Goal: Information Seeking & Learning: Find specific fact

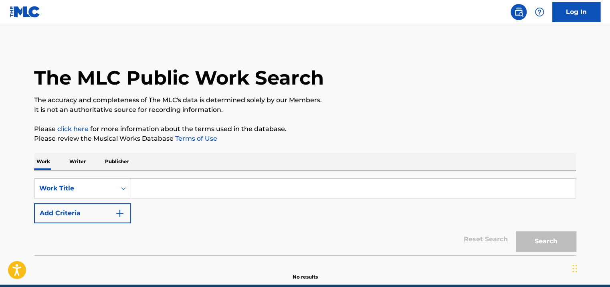
click at [259, 188] on input "Search Form" at bounding box center [353, 188] width 445 height 19
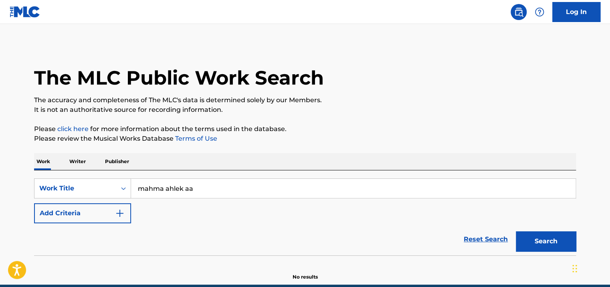
click at [516, 231] on button "Search" at bounding box center [546, 241] width 60 height 20
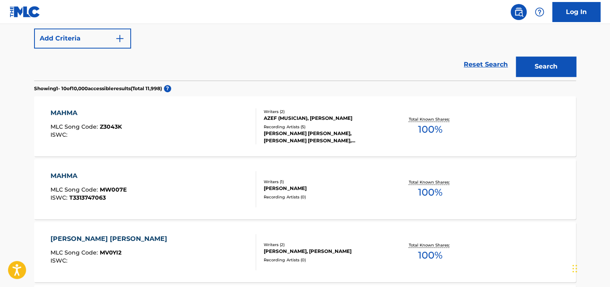
scroll to position [62, 0]
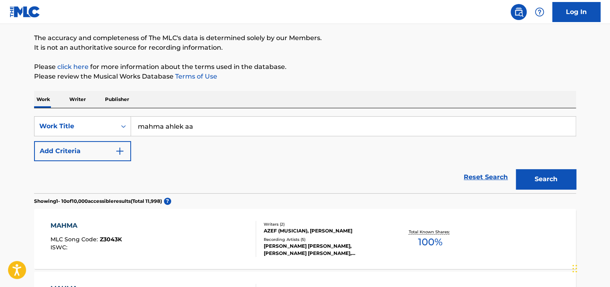
drag, startPoint x: 176, startPoint y: 122, endPoint x: 146, endPoint y: 122, distance: 29.7
click at [146, 122] on input "mahma ahlek aa" at bounding box center [353, 126] width 445 height 19
click at [516, 169] on button "Search" at bounding box center [546, 179] width 60 height 20
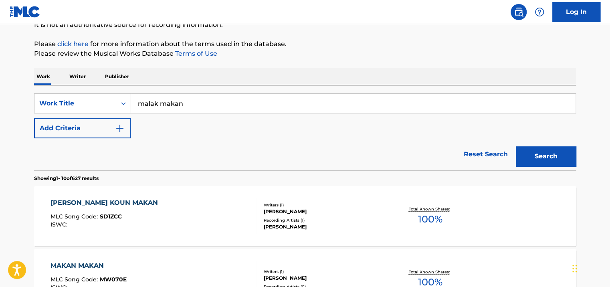
scroll to position [0, 0]
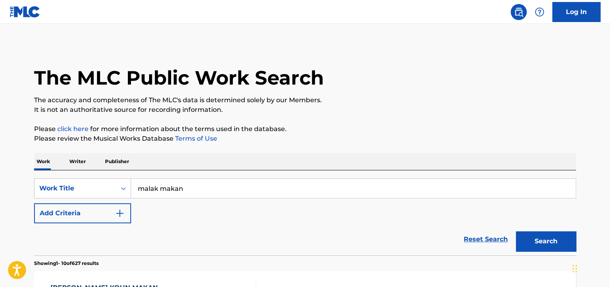
click at [154, 188] on input "malak makan" at bounding box center [353, 188] width 445 height 19
type input "m"
click at [516, 231] on button "Search" at bounding box center [546, 241] width 60 height 20
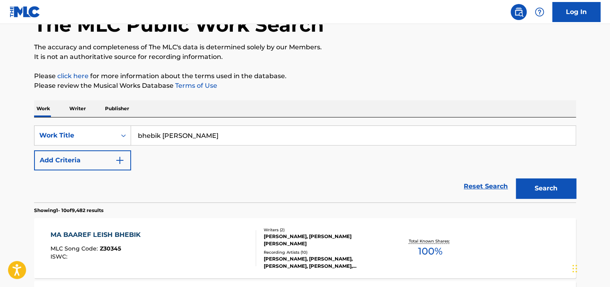
scroll to position [22, 0]
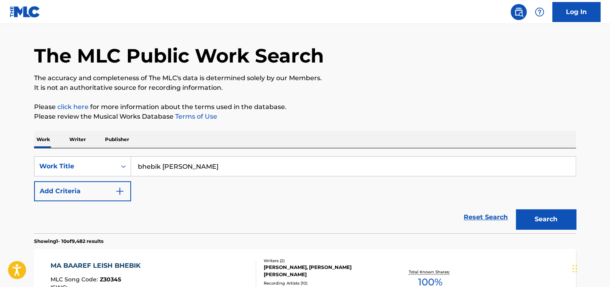
drag, startPoint x: 223, startPoint y: 166, endPoint x: 144, endPoint y: 160, distance: 79.2
click at [119, 170] on div "SearchWithCriteria996dfd7f-3f55-445c-bfc2-a77530bd1627 Work Title bhebik [PERSO…" at bounding box center [305, 166] width 542 height 20
type input "mawed omr"
click at [516, 209] on button "Search" at bounding box center [546, 219] width 60 height 20
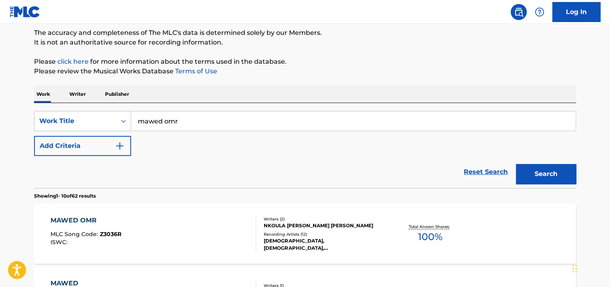
scroll to position [102, 0]
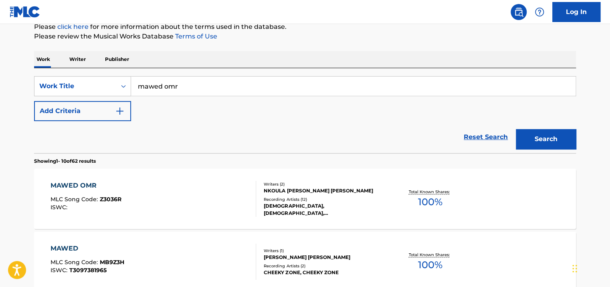
click at [336, 194] on div "NKOULA [PERSON_NAME] [PERSON_NAME]" at bounding box center [324, 190] width 121 height 7
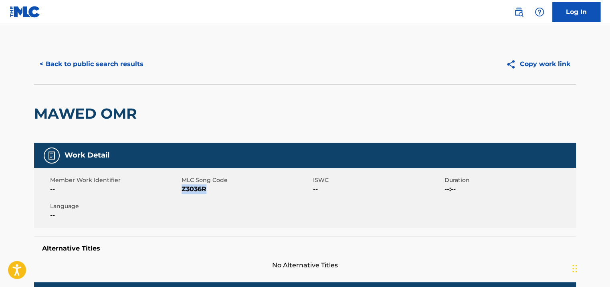
drag, startPoint x: 205, startPoint y: 187, endPoint x: 182, endPoint y: 189, distance: 22.9
click at [182, 189] on span "Z3036R" at bounding box center [246, 189] width 129 height 10
copy span "Z3036R"
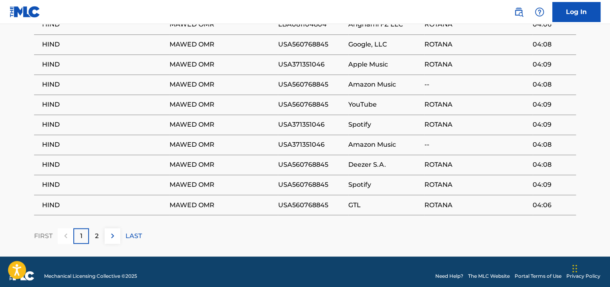
scroll to position [561, 0]
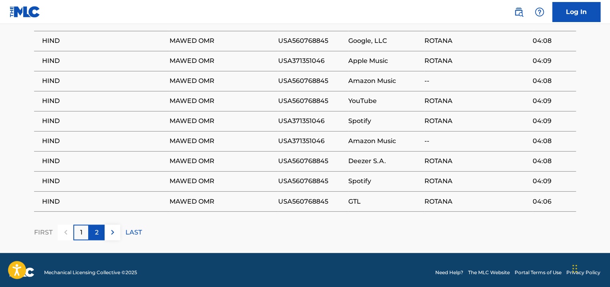
click at [94, 234] on div "2" at bounding box center [97, 232] width 16 height 16
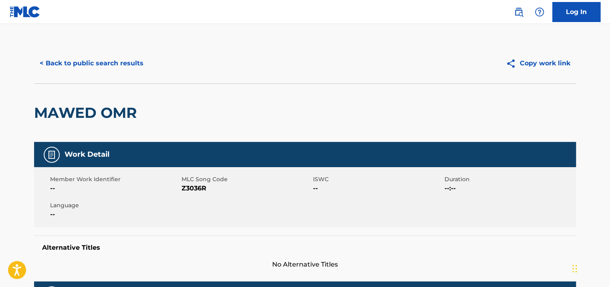
scroll to position [0, 0]
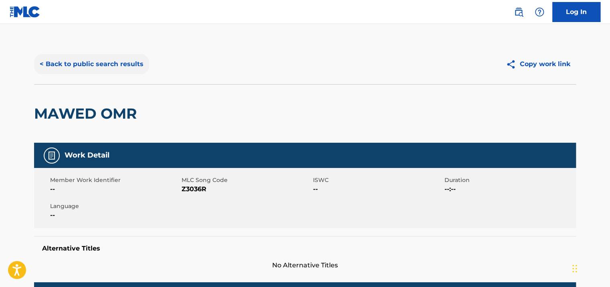
click at [126, 56] on button "< Back to public search results" at bounding box center [91, 64] width 115 height 20
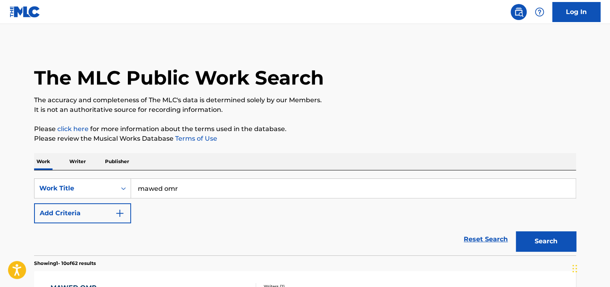
scroll to position [102, 0]
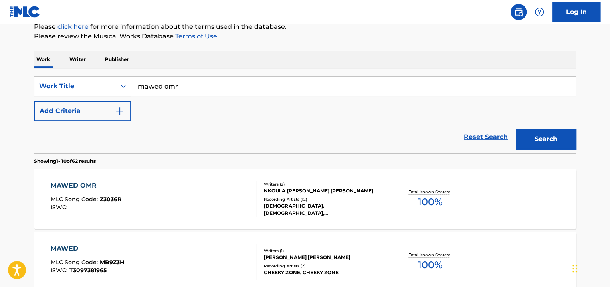
drag, startPoint x: 218, startPoint y: 85, endPoint x: 137, endPoint y: 84, distance: 81.0
click at [136, 86] on input "mawed omr" at bounding box center [353, 86] width 445 height 19
drag, startPoint x: 350, startPoint y: 92, endPoint x: 530, endPoint y: 141, distance: 186.6
click at [530, 141] on button "Search" at bounding box center [546, 139] width 60 height 20
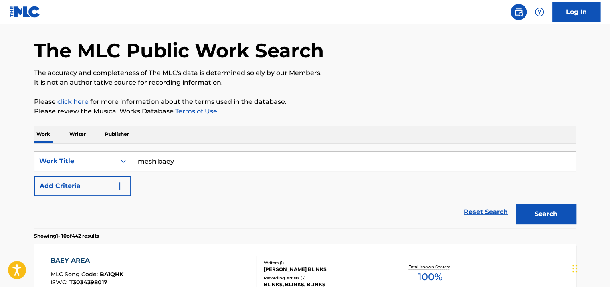
scroll to position [0, 0]
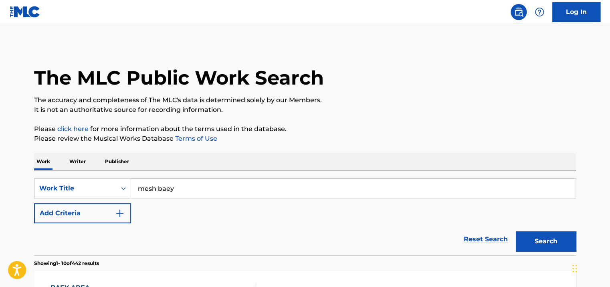
drag, startPoint x: 191, startPoint y: 189, endPoint x: 146, endPoint y: 184, distance: 46.0
click at [141, 189] on input "mesh baey" at bounding box center [353, 188] width 445 height 19
click at [516, 231] on button "Search" at bounding box center [546, 241] width 60 height 20
drag, startPoint x: 155, startPoint y: 188, endPoint x: 149, endPoint y: 188, distance: 5.6
click at [149, 188] on input "menen ma tekoun" at bounding box center [353, 188] width 445 height 19
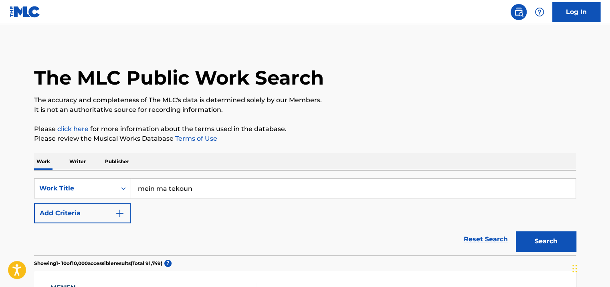
click at [516, 231] on button "Search" at bounding box center [546, 241] width 60 height 20
drag, startPoint x: 272, startPoint y: 189, endPoint x: 139, endPoint y: 189, distance: 132.7
click at [140, 189] on input "mein ma tekoun" at bounding box center [353, 188] width 445 height 19
type input "m"
click at [516, 231] on button "Search" at bounding box center [546, 241] width 60 height 20
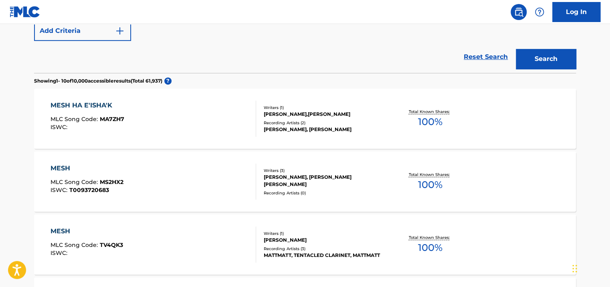
scroll to position [22, 0]
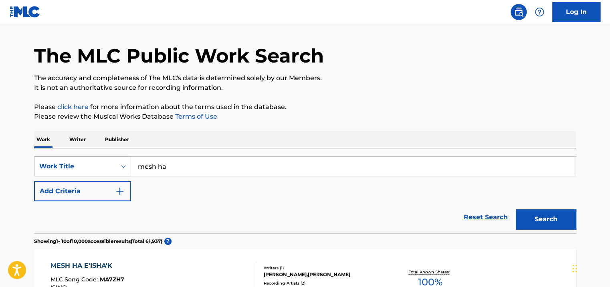
drag, startPoint x: 184, startPoint y: 166, endPoint x: 107, endPoint y: 166, distance: 77.0
click at [117, 166] on div "SearchWithCriteria996dfd7f-3f55-445c-bfc2-a77530bd1627 Work Title mesh ha" at bounding box center [305, 166] width 542 height 20
click at [516, 209] on button "Search" at bounding box center [546, 219] width 60 height 20
drag, startPoint x: 253, startPoint y: 163, endPoint x: 118, endPoint y: 168, distance: 135.6
click at [118, 168] on div "SearchWithCriteria996dfd7f-3f55-445c-bfc2-a77530bd1627 Work Title nesyouna el h…" at bounding box center [305, 166] width 542 height 20
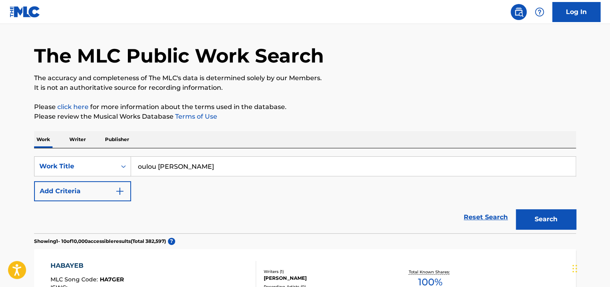
type input "oulou [PERSON_NAME]"
click at [516, 209] on button "Search" at bounding box center [546, 219] width 60 height 20
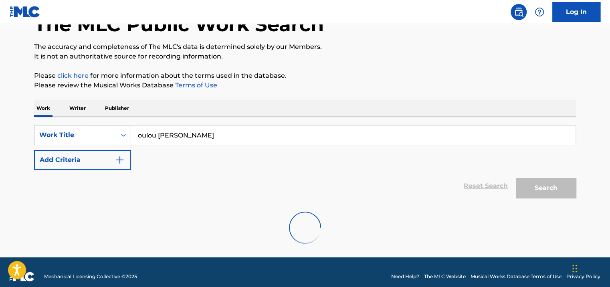
scroll to position [62, 0]
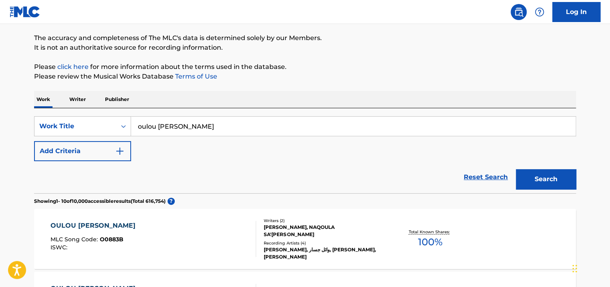
click at [354, 229] on div "[PERSON_NAME], NAQOULA SA'[PERSON_NAME]" at bounding box center [324, 231] width 121 height 14
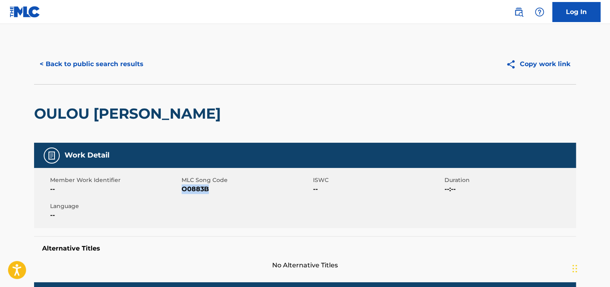
drag, startPoint x: 210, startPoint y: 190, endPoint x: 182, endPoint y: 190, distance: 27.7
click at [182, 190] on span "O0883B" at bounding box center [246, 189] width 129 height 10
copy span "O0883B"
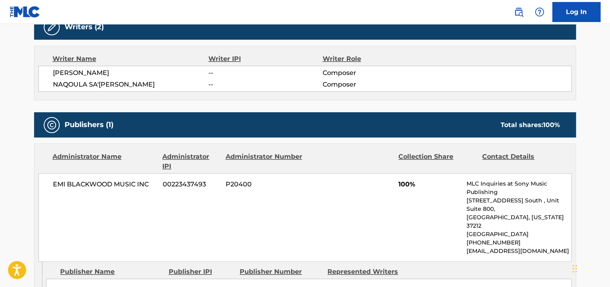
scroll to position [321, 0]
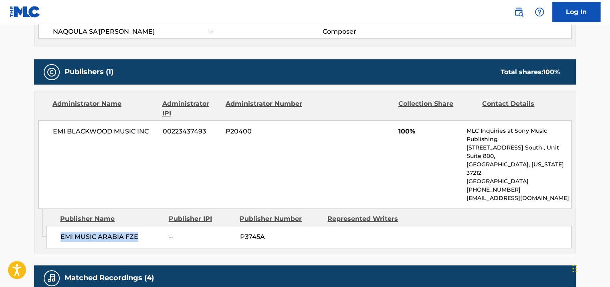
drag, startPoint x: 135, startPoint y: 214, endPoint x: 58, endPoint y: 216, distance: 77.0
click at [58, 226] on div "EMI MUSIC ARABIA FZE -- P3745A" at bounding box center [309, 237] width 526 height 22
copy span "EMI MUSIC ARABIA FZE"
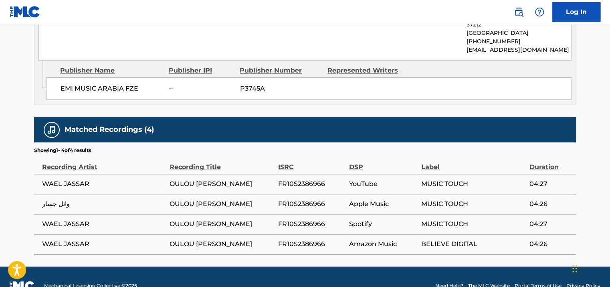
click at [337, 179] on span "FR10S2386966" at bounding box center [311, 184] width 67 height 10
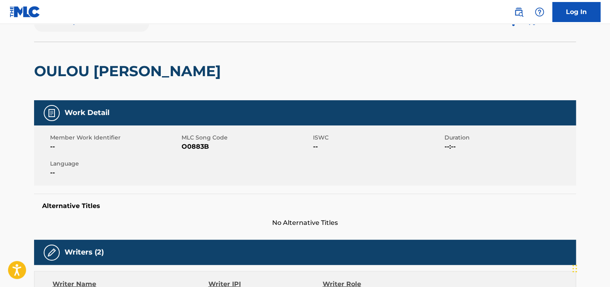
scroll to position [0, 0]
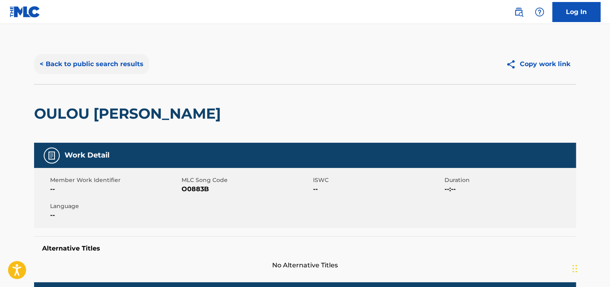
click at [79, 58] on button "< Back to public search results" at bounding box center [91, 64] width 115 height 20
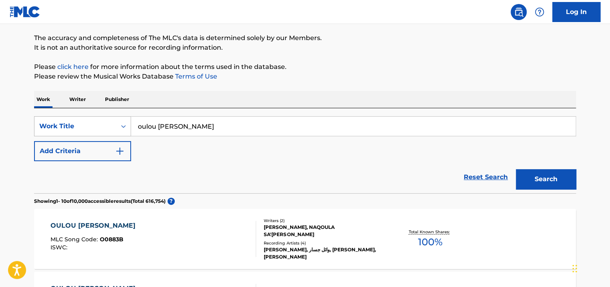
drag, startPoint x: 205, startPoint y: 121, endPoint x: 122, endPoint y: 127, distance: 83.2
click at [122, 127] on div "SearchWithCriteria996dfd7f-3f55-445c-bfc2-a77530bd1627 Work Title oulou [PERSON…" at bounding box center [305, 126] width 542 height 20
type input "rouh"
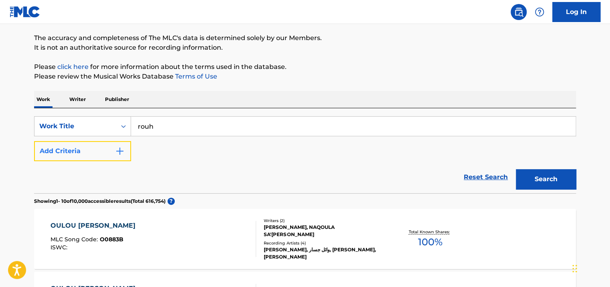
click at [88, 152] on button "Add Criteria" at bounding box center [82, 151] width 97 height 20
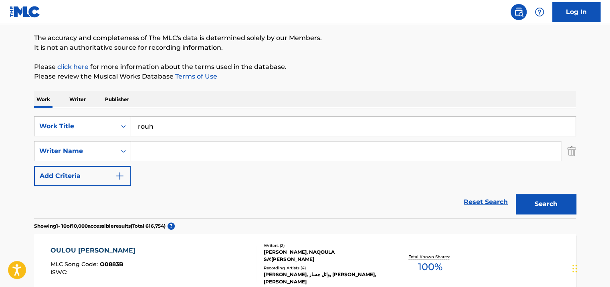
click at [226, 154] on input "Search Form" at bounding box center [346, 151] width 430 height 19
type input "n"
click at [516, 194] on button "Search" at bounding box center [546, 204] width 60 height 20
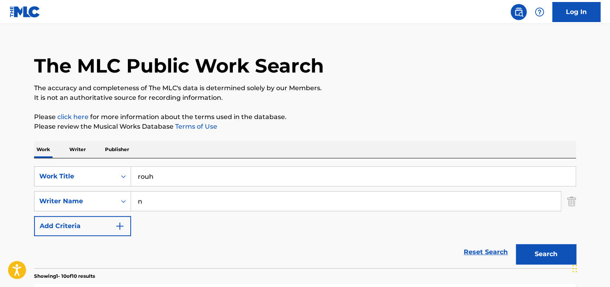
scroll to position [0, 0]
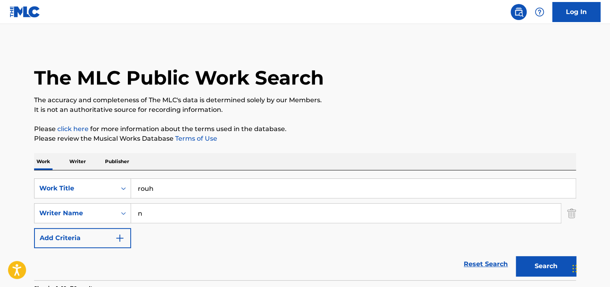
drag, startPoint x: 154, startPoint y: 215, endPoint x: 148, endPoint y: 213, distance: 6.0
click at [149, 215] on input "n" at bounding box center [346, 213] width 430 height 19
drag, startPoint x: 173, startPoint y: 190, endPoint x: 142, endPoint y: 191, distance: 31.3
click at [142, 191] on input "rouh" at bounding box center [353, 188] width 445 height 19
click at [516, 256] on button "Search" at bounding box center [546, 266] width 60 height 20
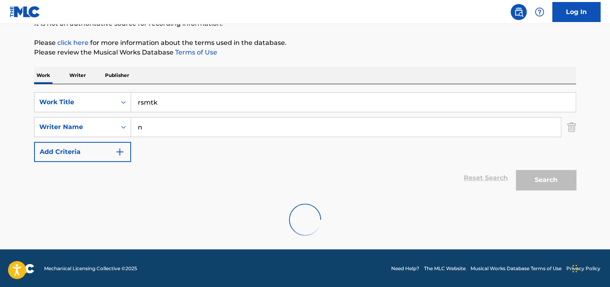
scroll to position [61, 0]
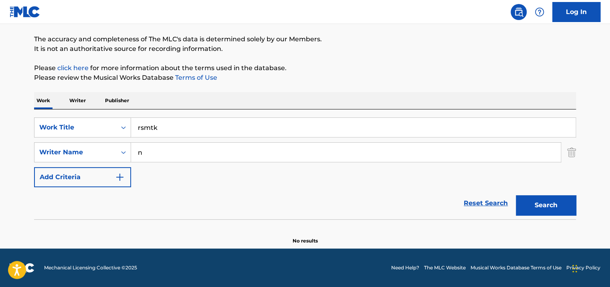
click at [146, 128] on input "rsmtk" at bounding box center [353, 127] width 445 height 19
type input "r"
type input "tashtaki"
click at [516, 195] on button "Search" at bounding box center [546, 205] width 60 height 20
click at [170, 149] on input "n" at bounding box center [346, 152] width 430 height 19
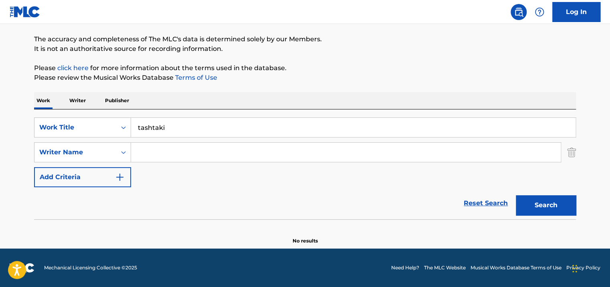
click at [516, 195] on button "Search" at bounding box center [546, 205] width 60 height 20
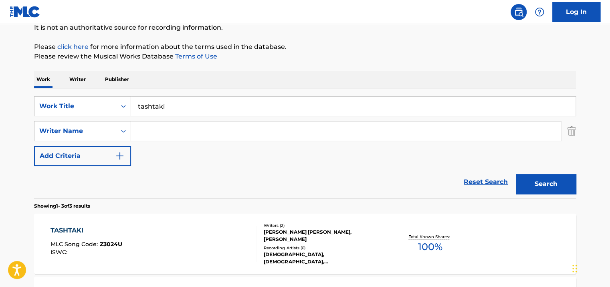
scroll to position [101, 0]
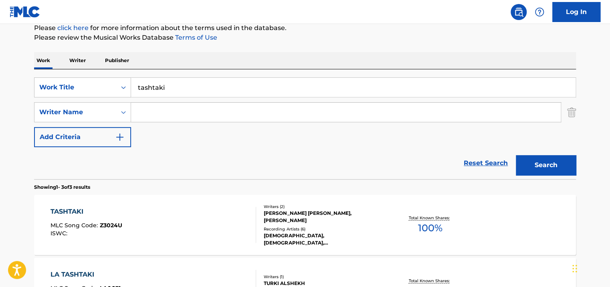
click at [352, 229] on div "Writers ( 2 ) [PERSON_NAME] [PERSON_NAME], [PERSON_NAME] Recording Artists ( 6 …" at bounding box center [320, 225] width 129 height 43
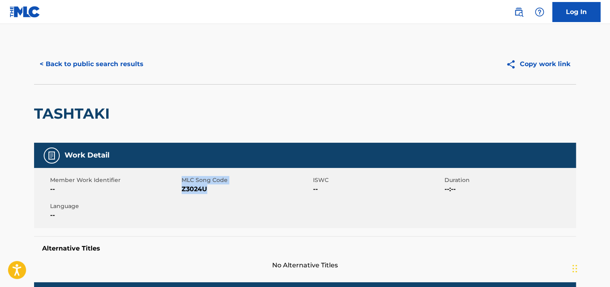
drag, startPoint x: 202, startPoint y: 189, endPoint x: 180, endPoint y: 191, distance: 22.9
click at [180, 191] on div "Member Work Identifier -- MLC Song Code Z3024U ISWC -- Duration --:-- Language …" at bounding box center [305, 198] width 542 height 60
drag, startPoint x: 180, startPoint y: 191, endPoint x: 196, endPoint y: 196, distance: 16.9
click at [196, 196] on div "Member Work Identifier -- MLC Song Code Z3024U ISWC -- Duration --:-- Language …" at bounding box center [305, 198] width 542 height 60
click at [206, 191] on span "Z3024U" at bounding box center [246, 189] width 129 height 10
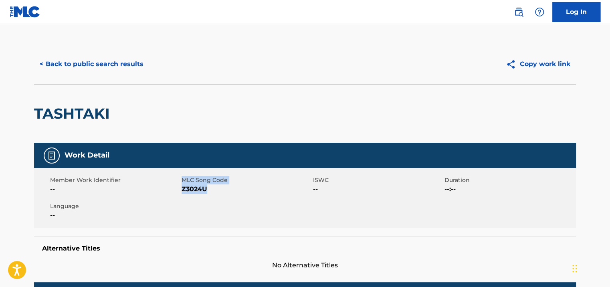
click at [212, 191] on span "Z3024U" at bounding box center [246, 189] width 129 height 10
drag, startPoint x: 208, startPoint y: 190, endPoint x: 182, endPoint y: 190, distance: 26.1
click at [182, 190] on span "Z3024U" at bounding box center [246, 189] width 129 height 10
copy span "Z3024U"
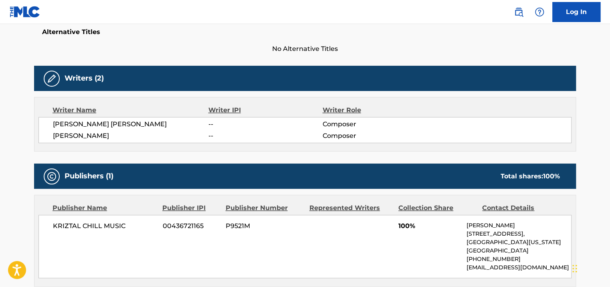
scroll to position [281, 0]
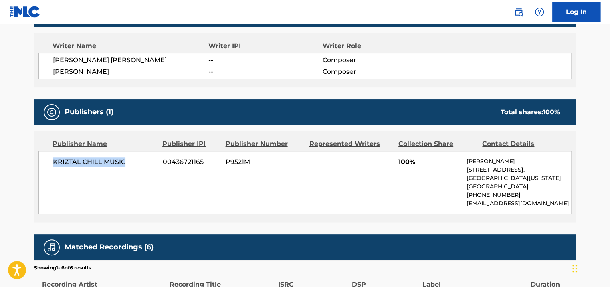
drag, startPoint x: 120, startPoint y: 160, endPoint x: 52, endPoint y: 160, distance: 67.7
click at [52, 160] on div "KRIZTAL CHILL MUSIC 00436721165 P9521M 100% [PERSON_NAME] [STREET_ADDRESS][US_S…" at bounding box center [304, 182] width 533 height 63
copy span "KRIZTAL CHILL MUSIC"
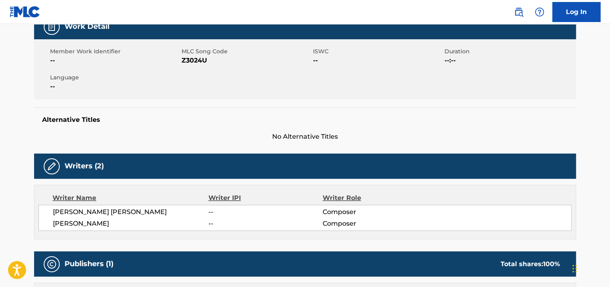
scroll to position [0, 0]
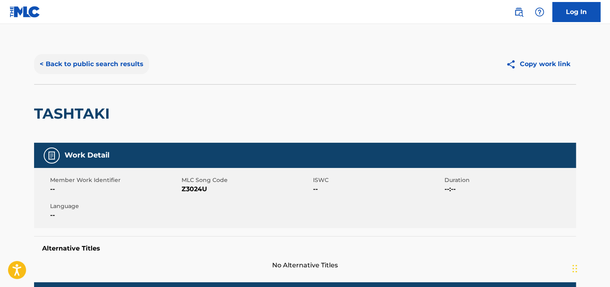
click at [50, 59] on button "< Back to public search results" at bounding box center [91, 64] width 115 height 20
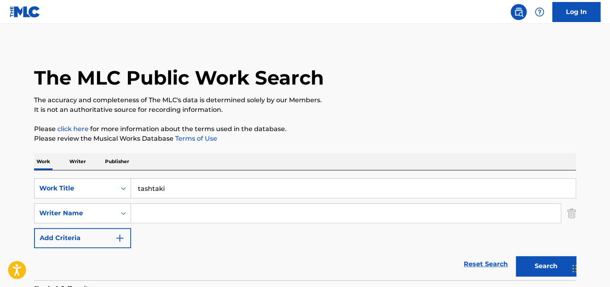
scroll to position [101, 0]
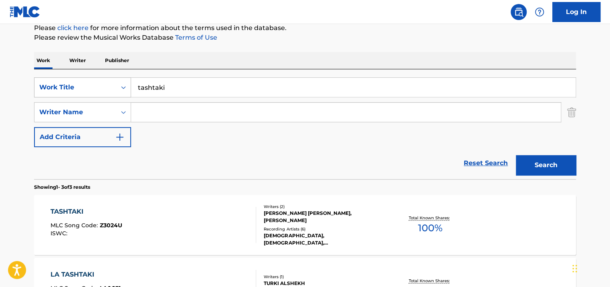
drag, startPoint x: 212, startPoint y: 93, endPoint x: 69, endPoint y: 93, distance: 143.1
click at [70, 93] on div "SearchWithCriteria996dfd7f-3f55-445c-bfc2-a77530bd1627 Work Title tashtaki" at bounding box center [305, 87] width 542 height 20
type input "toul manta gh"
click at [516, 155] on button "Search" at bounding box center [546, 165] width 60 height 20
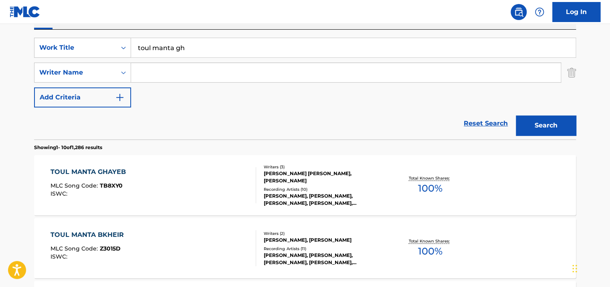
scroll to position [141, 0]
click at [342, 170] on div "[PERSON_NAME] [PERSON_NAME], [PERSON_NAME]" at bounding box center [324, 177] width 121 height 14
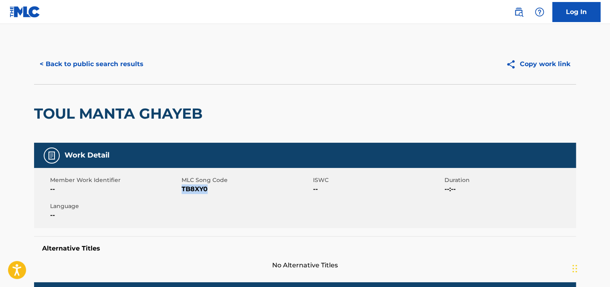
drag, startPoint x: 206, startPoint y: 190, endPoint x: 181, endPoint y: 190, distance: 25.3
click at [182, 190] on span "TB8XY0" at bounding box center [246, 189] width 129 height 10
copy span "TB8XY0"
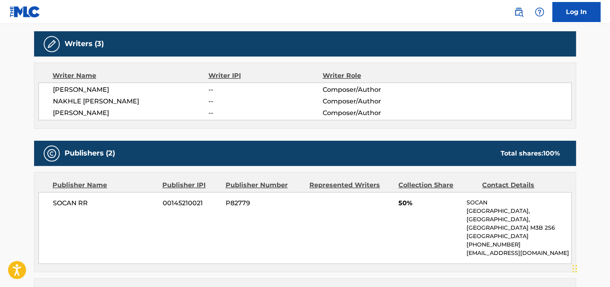
scroll to position [321, 0]
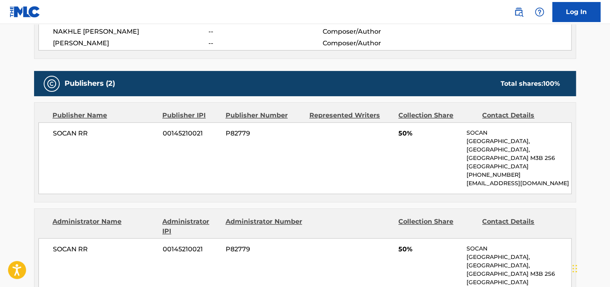
drag, startPoint x: 101, startPoint y: 235, endPoint x: 91, endPoint y: 235, distance: 10.8
click at [91, 238] on div "SOCAN RR 00145210021 P82779 [STREET_ADDRESS] [PHONE_NUMBER] [EMAIL_ADDRESS][DOM…" at bounding box center [304, 274] width 533 height 72
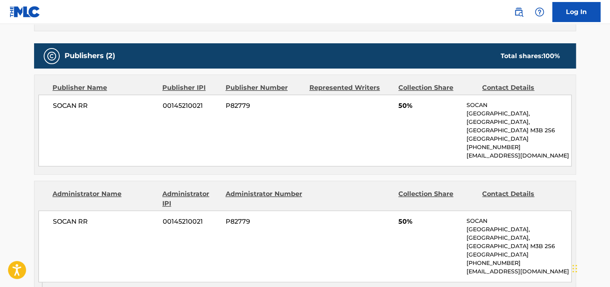
scroll to position [361, 0]
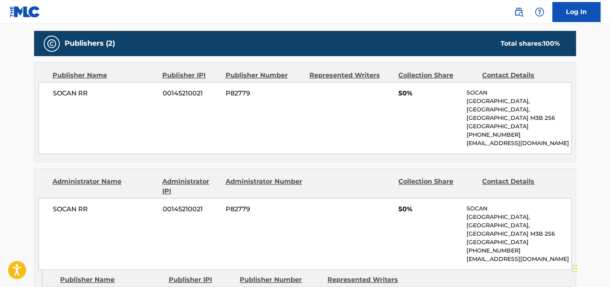
click at [116, 95] on span "SOCAN RR" at bounding box center [105, 94] width 104 height 10
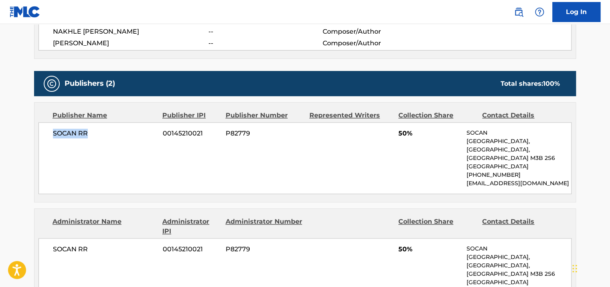
drag, startPoint x: 95, startPoint y: 129, endPoint x: 50, endPoint y: 127, distance: 45.4
click at [50, 127] on div "SOCAN RR 00145210021 P82779 [STREET_ADDRESS] [PHONE_NUMBER] [EMAIL_ADDRESS][DOM…" at bounding box center [304, 158] width 533 height 72
copy span "SOCAN RR"
drag, startPoint x: 206, startPoint y: 129, endPoint x: 156, endPoint y: 131, distance: 50.6
click at [156, 131] on div "SOCAN RR 00145210021 P82779 [STREET_ADDRESS] [PHONE_NUMBER] [EMAIL_ADDRESS][DOM…" at bounding box center [304, 158] width 533 height 72
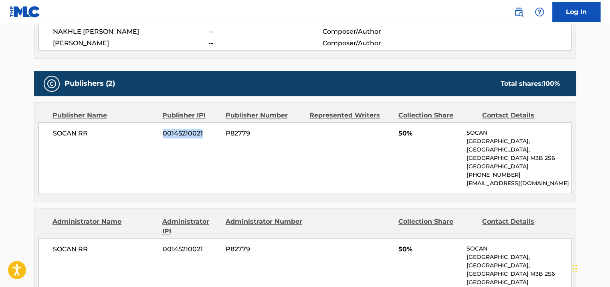
copy div "00145210021"
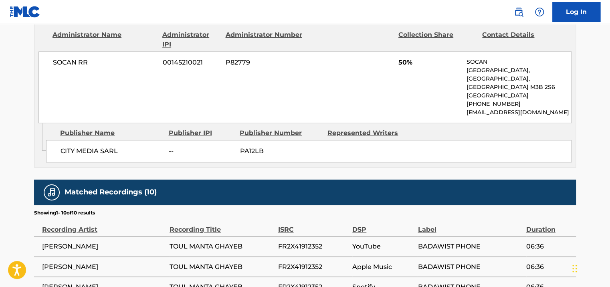
scroll to position [521, 0]
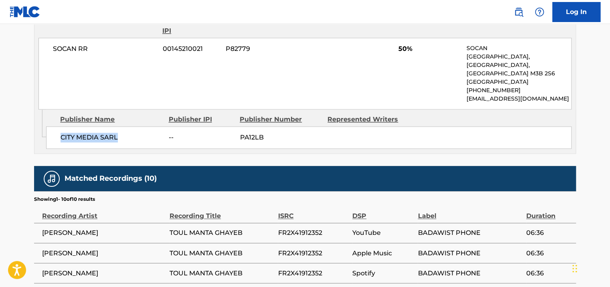
drag, startPoint x: 119, startPoint y: 119, endPoint x: 54, endPoint y: 120, distance: 65.8
click at [54, 126] on div "CITY MEDIA SARL -- PA12LB" at bounding box center [309, 137] width 526 height 22
copy span "CITY MEDIA SARL"
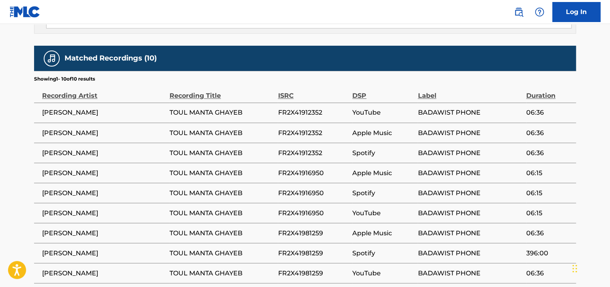
scroll to position [682, 0]
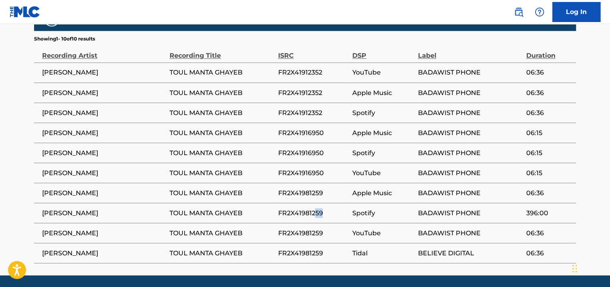
drag, startPoint x: 324, startPoint y: 189, endPoint x: 315, endPoint y: 189, distance: 8.8
click at [315, 203] on td "FR2X41981259" at bounding box center [315, 213] width 75 height 20
drag, startPoint x: 315, startPoint y: 189, endPoint x: 271, endPoint y: 216, distance: 52.2
click at [271, 223] on tr "[PERSON_NAME] TOUL MANTA GHAYEB FR2X41981259 YouTube BADAWIST PHONE 06:36" at bounding box center [305, 233] width 542 height 20
copy tr "FR2X41981259"
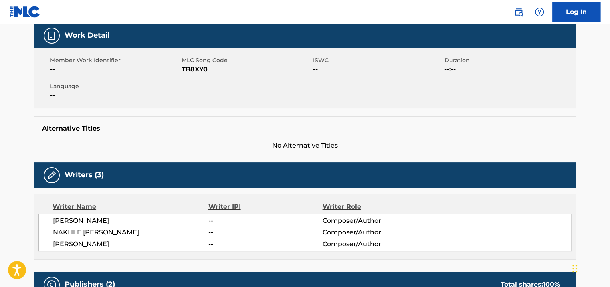
scroll to position [0, 0]
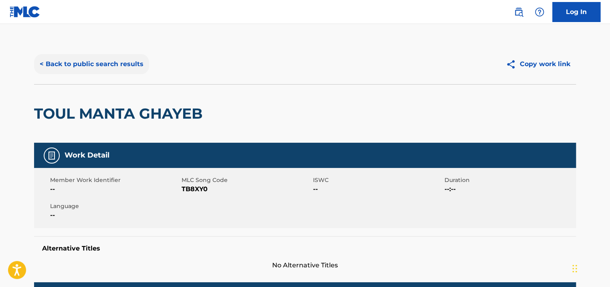
click at [75, 57] on button "< Back to public search results" at bounding box center [91, 64] width 115 height 20
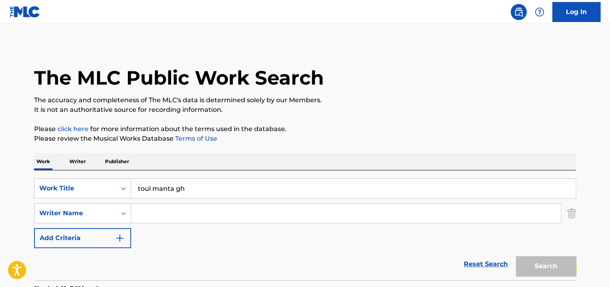
scroll to position [141, 0]
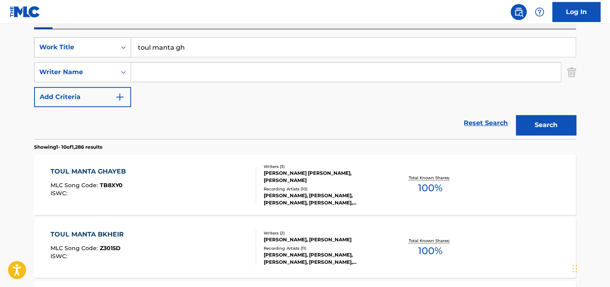
drag, startPoint x: 224, startPoint y: 52, endPoint x: 112, endPoint y: 52, distance: 111.8
click at [112, 52] on div "SearchWithCriteria996dfd7f-3f55-445c-bfc2-a77530bd1627 Work Title toul manta gh" at bounding box center [305, 47] width 542 height 20
click at [516, 115] on button "Search" at bounding box center [546, 125] width 60 height 20
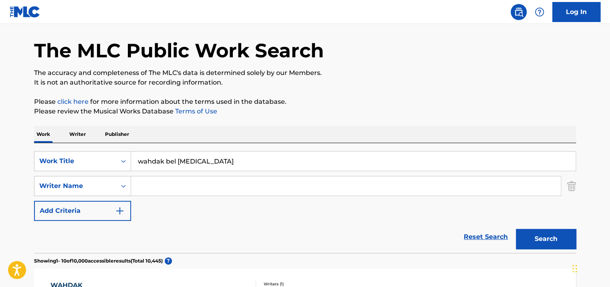
scroll to position [0, 0]
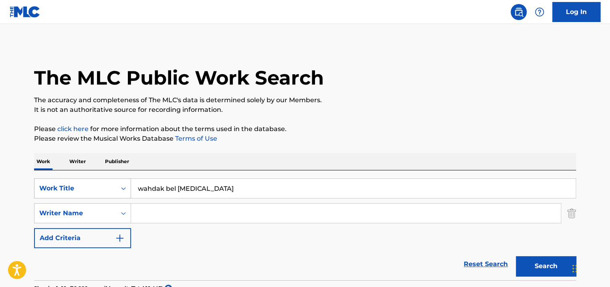
drag, startPoint x: 233, startPoint y: 188, endPoint x: 71, endPoint y: 186, distance: 161.2
click at [71, 186] on div "SearchWithCriteria996dfd7f-3f55-445c-bfc2-a77530bd1627 Work Title wahdak bel [M…" at bounding box center [305, 188] width 542 height 20
click at [516, 256] on button "Search" at bounding box center [546, 266] width 60 height 20
drag, startPoint x: 197, startPoint y: 193, endPoint x: 110, endPoint y: 195, distance: 87.0
click at [115, 195] on div "SearchWithCriteria996dfd7f-3f55-445c-bfc2-a77530bd1627 Work Title wakef ala bab" at bounding box center [305, 188] width 542 height 20
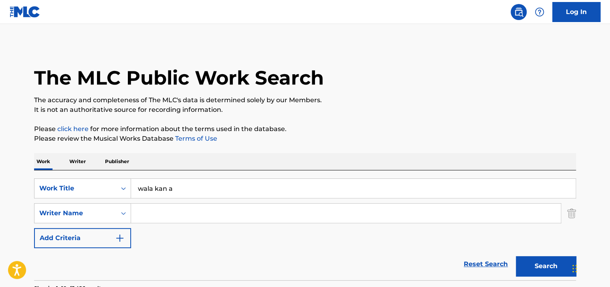
click at [516, 256] on button "Search" at bounding box center [546, 266] width 60 height 20
drag, startPoint x: 196, startPoint y: 192, endPoint x: 150, endPoint y: 191, distance: 45.3
click at [150, 191] on input "wala kan a" at bounding box center [353, 188] width 445 height 19
type input "wallaa w ma alouli"
click at [516, 256] on button "Search" at bounding box center [546, 266] width 60 height 20
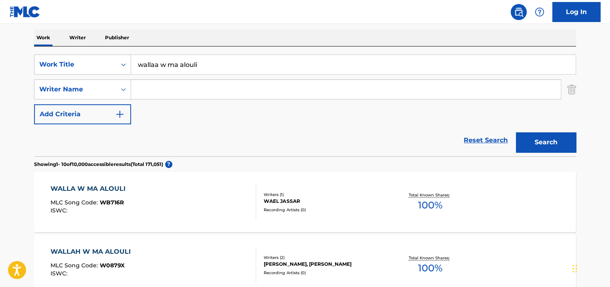
scroll to position [207, 0]
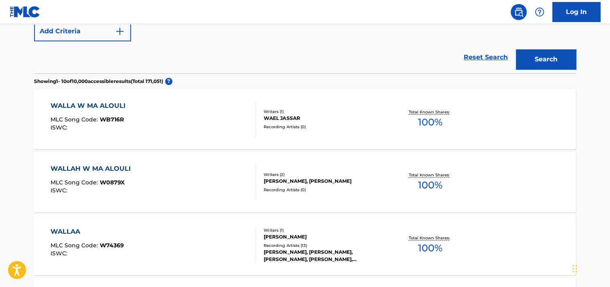
click at [323, 120] on div "WAEL JASSAR" at bounding box center [324, 118] width 121 height 7
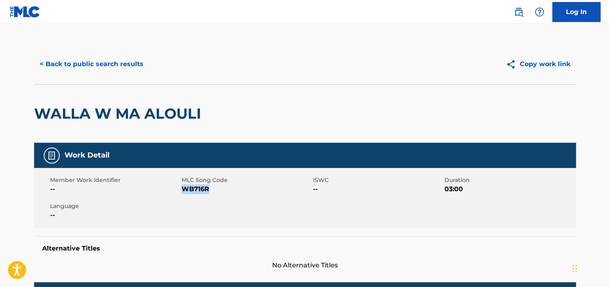
drag, startPoint x: 216, startPoint y: 190, endPoint x: 182, endPoint y: 190, distance: 33.7
click at [182, 190] on span "WB716R" at bounding box center [246, 189] width 129 height 10
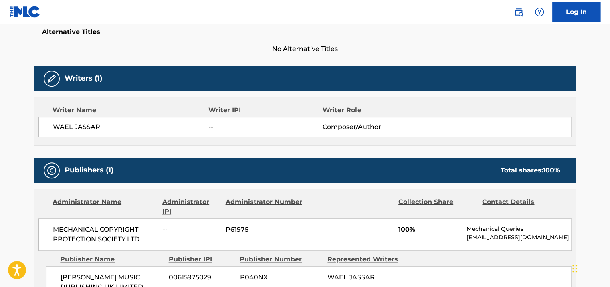
scroll to position [351, 0]
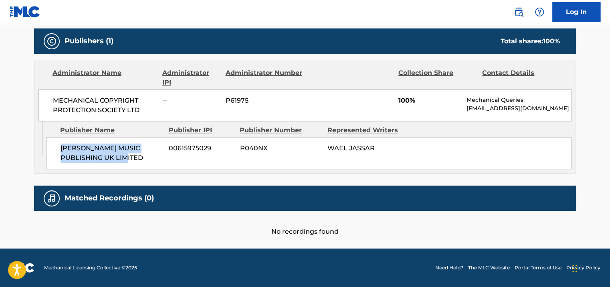
drag, startPoint x: 164, startPoint y: 156, endPoint x: 61, endPoint y: 150, distance: 103.3
click at [61, 150] on div "[PERSON_NAME] MUSIC PUBLISHING UK LIMITED 00615975029 P040NX [PERSON_NAME]" at bounding box center [309, 153] width 526 height 32
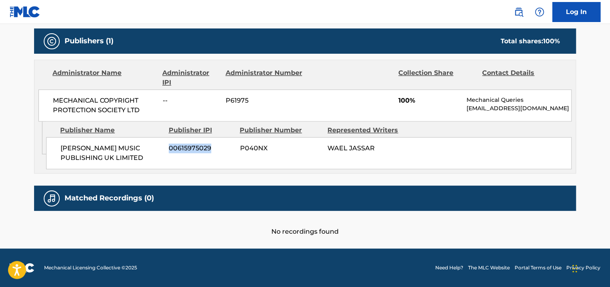
drag, startPoint x: 215, startPoint y: 143, endPoint x: 167, endPoint y: 146, distance: 47.8
click at [167, 146] on div "[PERSON_NAME] MUSIC PUBLISHING UK LIMITED 00615975029 P040NX [PERSON_NAME]" at bounding box center [309, 153] width 526 height 32
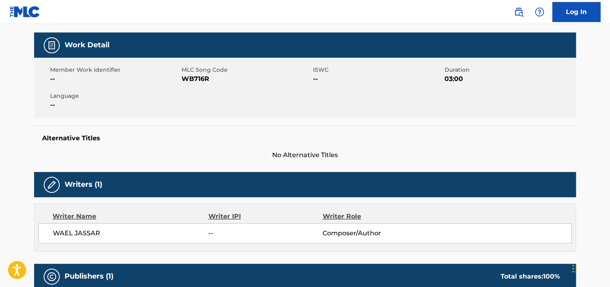
scroll to position [0, 0]
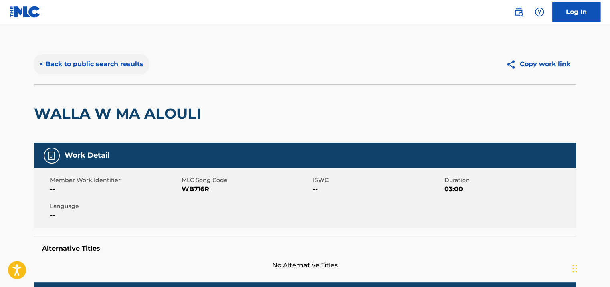
click at [46, 58] on button "< Back to public search results" at bounding box center [91, 64] width 115 height 20
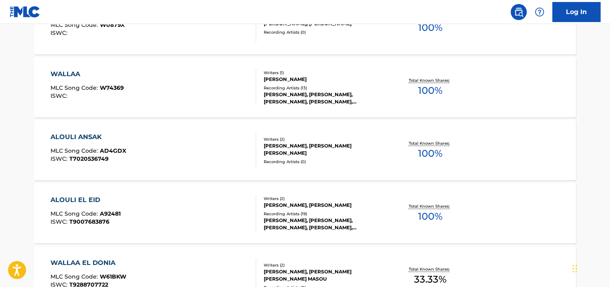
scroll to position [253, 0]
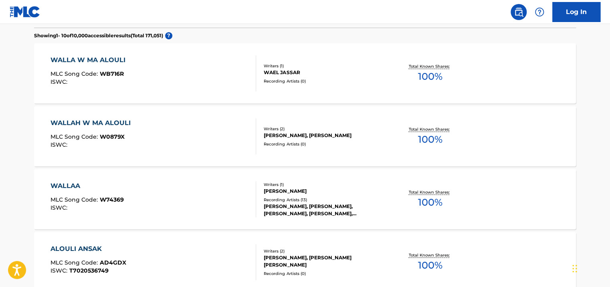
click at [300, 132] on div "[PERSON_NAME], [PERSON_NAME]" at bounding box center [324, 135] width 121 height 7
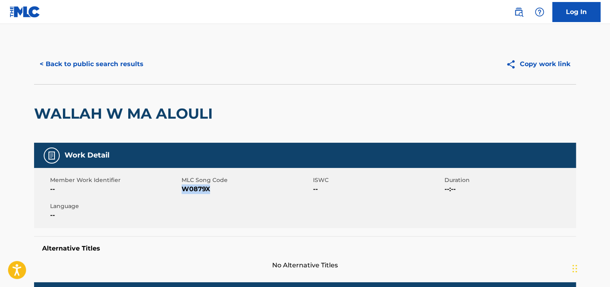
drag, startPoint x: 209, startPoint y: 190, endPoint x: 183, endPoint y: 190, distance: 26.1
click at [183, 190] on span "W0879X" at bounding box center [246, 189] width 129 height 10
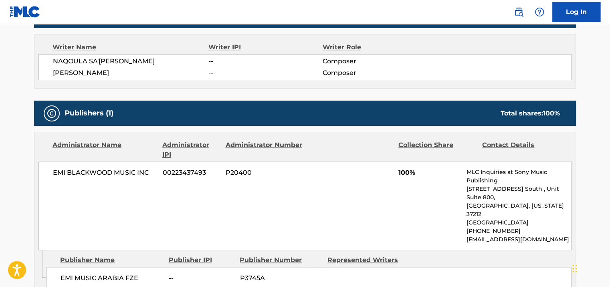
scroll to position [281, 0]
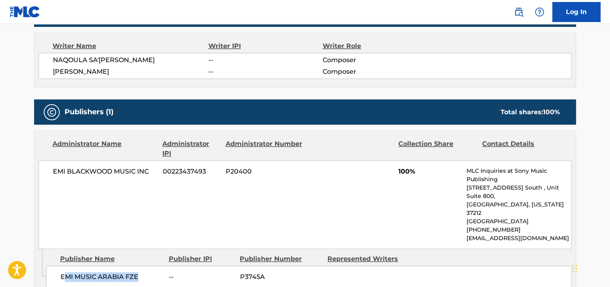
drag, startPoint x: 151, startPoint y: 255, endPoint x: 56, endPoint y: 256, distance: 94.6
click at [58, 266] on div "EMI MUSIC ARABIA FZE -- P3745A" at bounding box center [309, 277] width 526 height 22
click at [55, 266] on div "EMI MUSIC ARABIA FZE -- P3745A" at bounding box center [309, 277] width 526 height 22
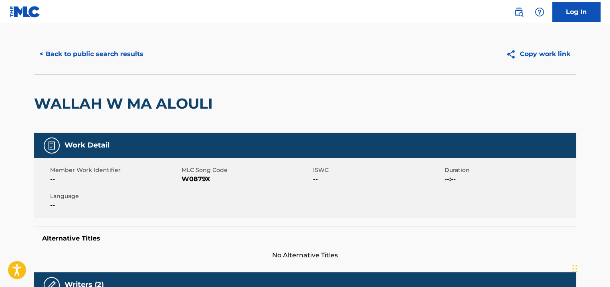
scroll to position [0, 0]
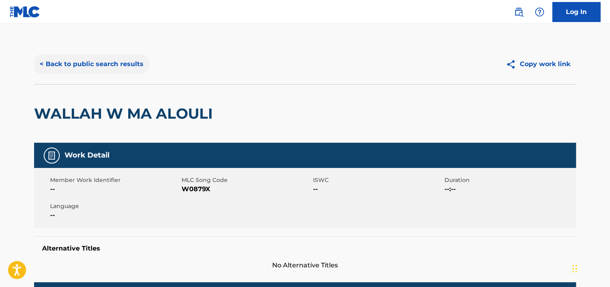
click at [133, 60] on button "< Back to public search results" at bounding box center [91, 64] width 115 height 20
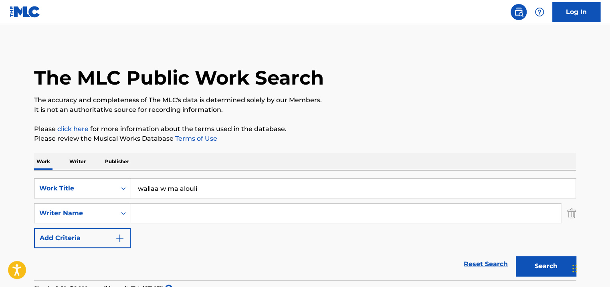
drag, startPoint x: 206, startPoint y: 183, endPoint x: 121, endPoint y: 183, distance: 85.4
click at [119, 184] on div "SearchWithCriteria996dfd7f-3f55-445c-bfc2-a77530bd1627 Work Title wallaa w ma a…" at bounding box center [305, 188] width 542 height 20
click at [516, 256] on button "Search" at bounding box center [546, 266] width 60 height 20
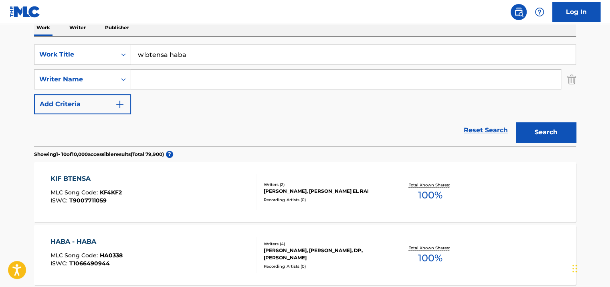
scroll to position [120, 0]
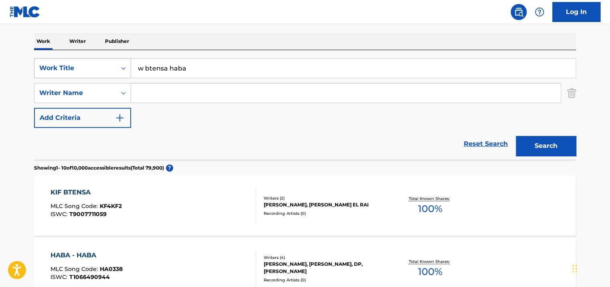
drag, startPoint x: 219, startPoint y: 67, endPoint x: 80, endPoint y: 68, distance: 139.5
click at [80, 68] on div "SearchWithCriteria996dfd7f-3f55-445c-bfc2-a77530bd1627 Work Title w btensa haba" at bounding box center [305, 68] width 542 height 20
click at [516, 136] on button "Search" at bounding box center [546, 146] width 60 height 20
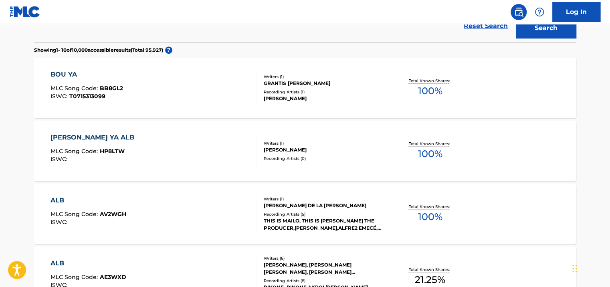
scroll to position [0, 0]
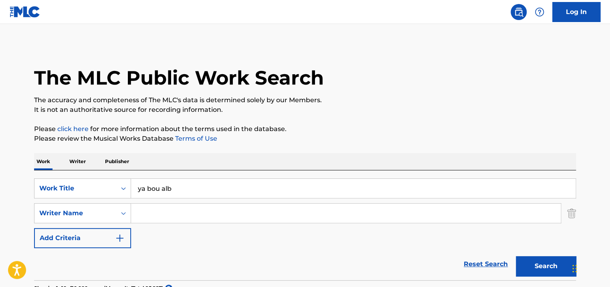
drag, startPoint x: 199, startPoint y: 181, endPoint x: 166, endPoint y: 184, distance: 33.0
click at [166, 184] on div "SearchWithCriteria996dfd7f-3f55-445c-bfc2-a77530bd1627 Work Title ya bou alb Se…" at bounding box center [305, 225] width 542 height 110
drag, startPoint x: 181, startPoint y: 189, endPoint x: 146, endPoint y: 191, distance: 34.5
click at [146, 191] on input "ya bou alb" at bounding box center [353, 188] width 445 height 19
click at [516, 256] on button "Search" at bounding box center [546, 266] width 60 height 20
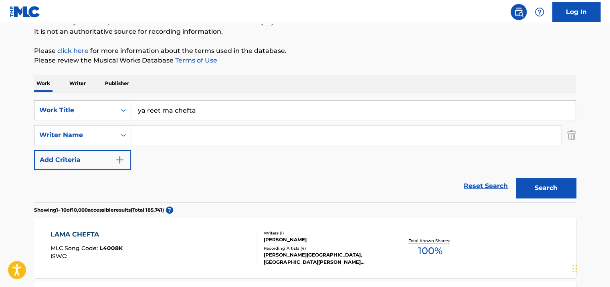
scroll to position [47, 0]
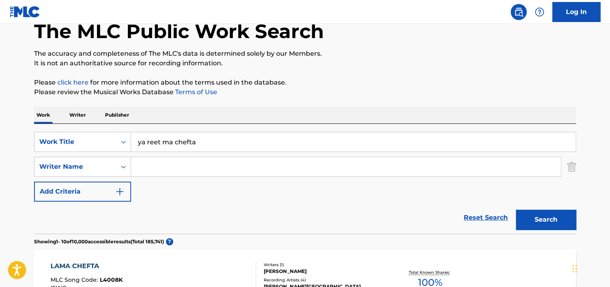
drag, startPoint x: 156, startPoint y: 140, endPoint x: 151, endPoint y: 140, distance: 4.8
click at [151, 140] on input "ya reet ma chefta" at bounding box center [353, 141] width 445 height 19
click at [516, 210] on button "Search" at bounding box center [546, 220] width 60 height 20
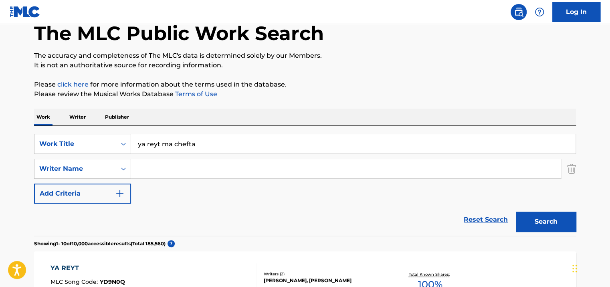
scroll to position [0, 0]
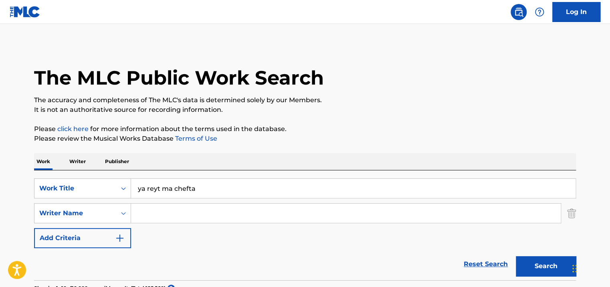
drag, startPoint x: 207, startPoint y: 183, endPoint x: 149, endPoint y: 183, distance: 57.7
click at [149, 183] on input "ya reyt ma chefta" at bounding box center [353, 188] width 445 height 19
click at [147, 183] on input "ya reyt ma chefta" at bounding box center [353, 188] width 445 height 19
drag, startPoint x: 203, startPoint y: 189, endPoint x: 148, endPoint y: 189, distance: 55.7
click at [148, 189] on input "ya reyt ma chefta" at bounding box center [353, 188] width 445 height 19
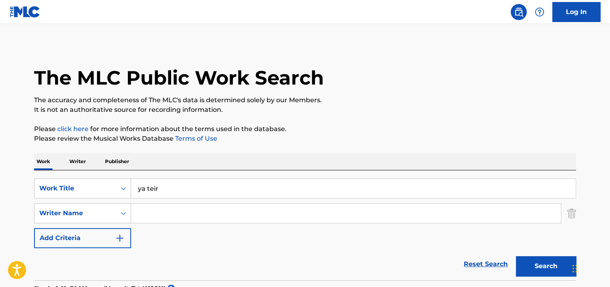
click at [516, 256] on button "Search" at bounding box center [546, 266] width 60 height 20
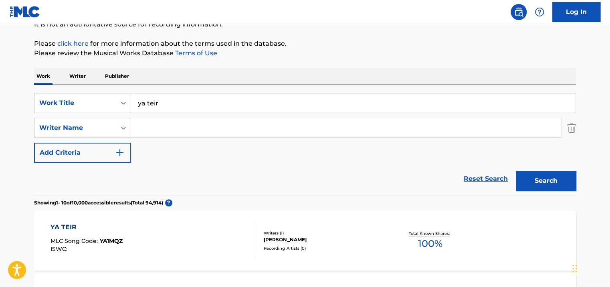
scroll to position [47, 0]
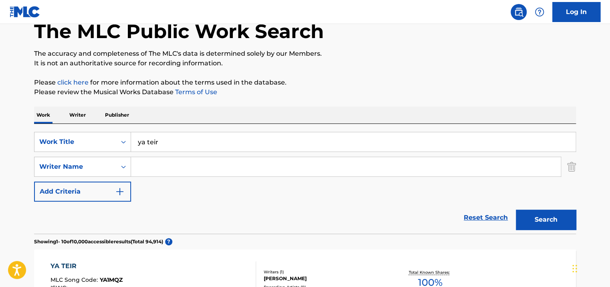
drag, startPoint x: 188, startPoint y: 146, endPoint x: 145, endPoint y: 144, distance: 42.5
click at [145, 144] on input "ya teir" at bounding box center [353, 141] width 445 height 19
click at [516, 210] on button "Search" at bounding box center [546, 220] width 60 height 20
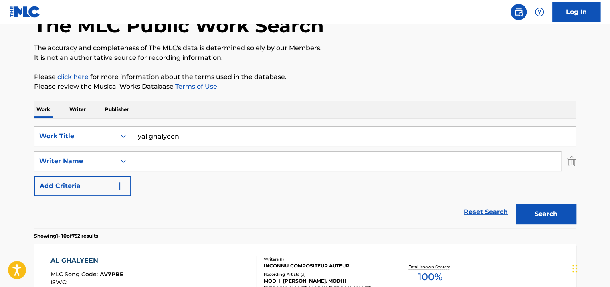
scroll to position [6, 0]
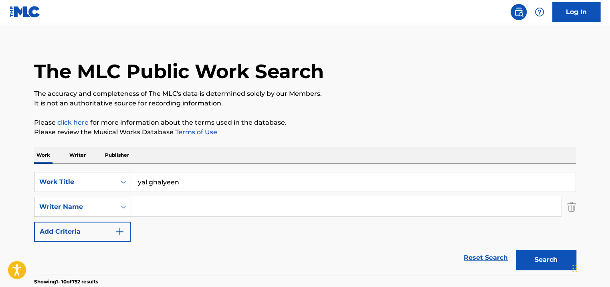
drag, startPoint x: 196, startPoint y: 186, endPoint x: 143, endPoint y: 184, distance: 53.7
click at [143, 184] on input "yal ghalyeen" at bounding box center [353, 181] width 445 height 19
type input "yemken"
click at [182, 212] on input "Search Form" at bounding box center [346, 206] width 430 height 19
type input "nic"
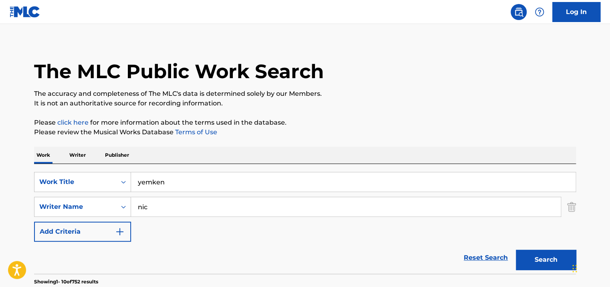
click at [516, 250] on button "Search" at bounding box center [546, 260] width 60 height 20
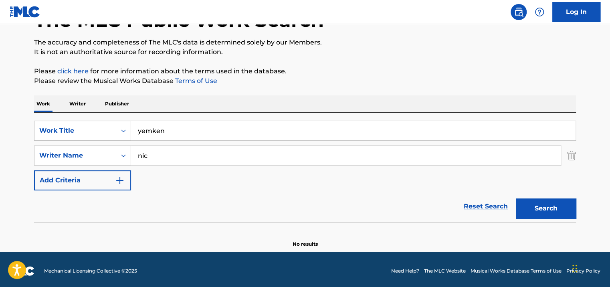
scroll to position [61, 0]
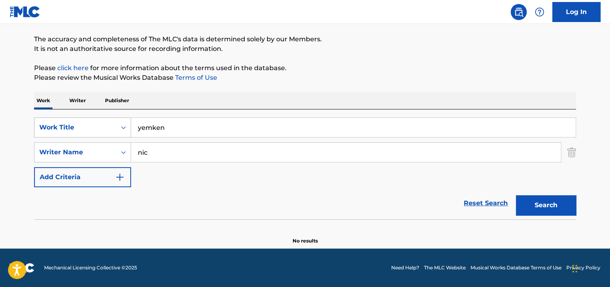
drag, startPoint x: 180, startPoint y: 131, endPoint x: 125, endPoint y: 131, distance: 54.9
click at [125, 131] on div "SearchWithCriteria996dfd7f-3f55-445c-bfc2-a77530bd1627 Work Title yemken" at bounding box center [305, 127] width 542 height 20
type input "AALEKTE MA"
drag, startPoint x: 183, startPoint y: 150, endPoint x: 147, endPoint y: 152, distance: 36.2
click at [153, 152] on input "nic" at bounding box center [346, 152] width 430 height 19
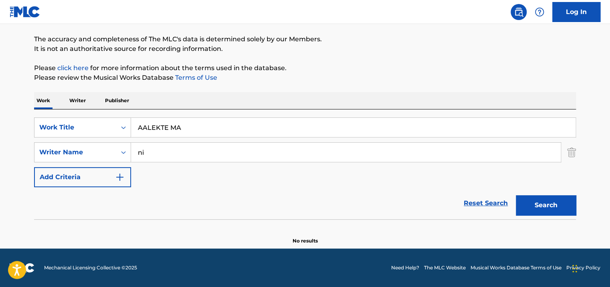
type input "n"
type input "K"
type input "JAD"
click at [516, 195] on button "Search" at bounding box center [546, 205] width 60 height 20
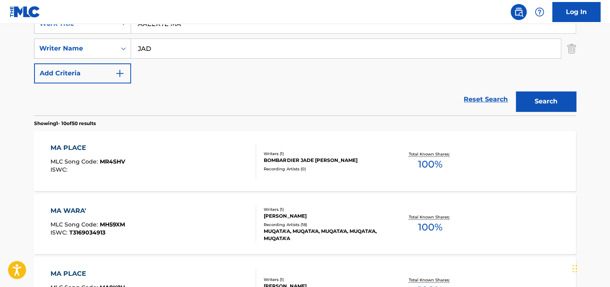
scroll to position [0, 0]
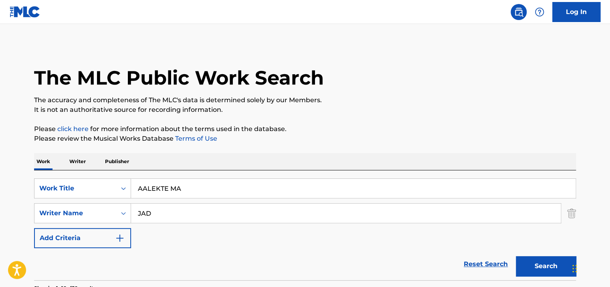
click at [85, 161] on p "Writer" at bounding box center [77, 161] width 21 height 17
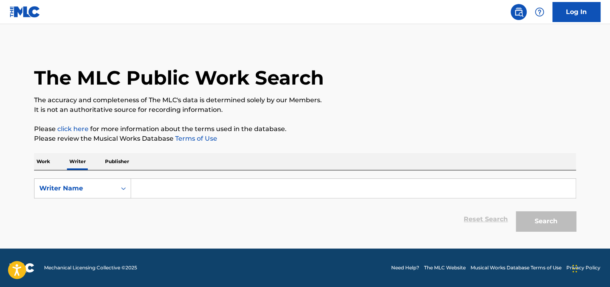
drag, startPoint x: 172, startPoint y: 191, endPoint x: 201, endPoint y: 191, distance: 29.7
click at [172, 191] on input "Search Form" at bounding box center [353, 188] width 445 height 19
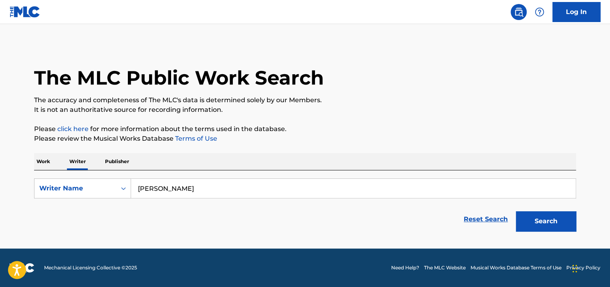
type input "[PERSON_NAME]"
click at [516, 211] on button "Search" at bounding box center [546, 221] width 60 height 20
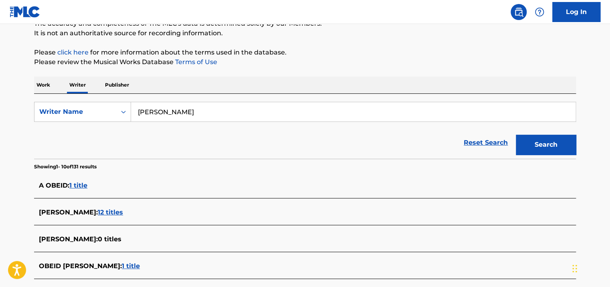
scroll to position [2, 0]
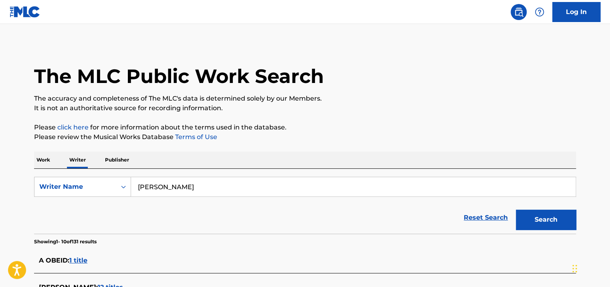
click at [48, 158] on p "Work" at bounding box center [43, 160] width 18 height 17
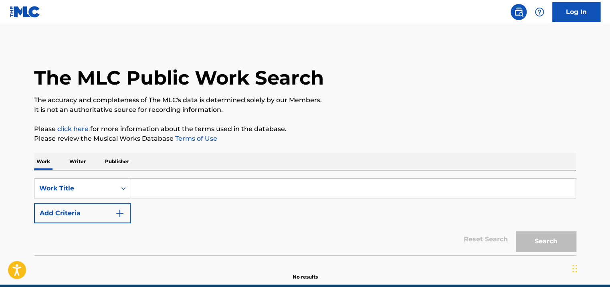
click at [179, 184] on input "Search Form" at bounding box center [353, 188] width 445 height 19
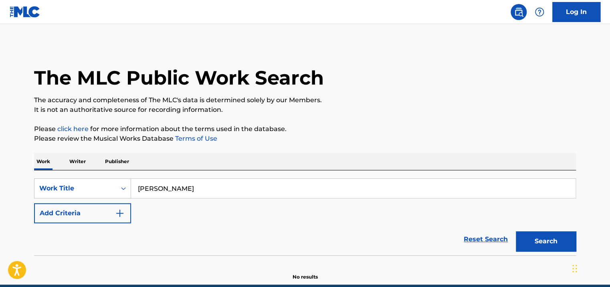
click at [516, 231] on button "Search" at bounding box center [546, 241] width 60 height 20
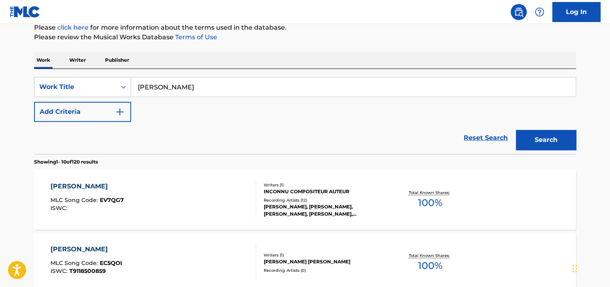
scroll to position [62, 0]
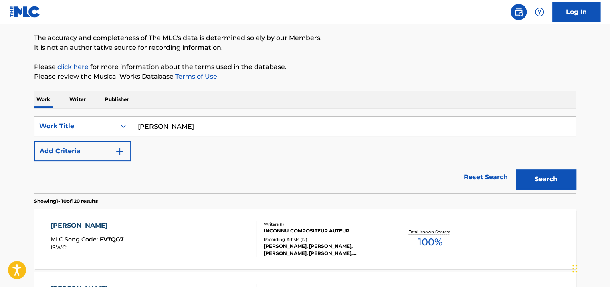
drag, startPoint x: 189, startPoint y: 128, endPoint x: 135, endPoint y: 130, distance: 53.4
click at [138, 129] on input "[PERSON_NAME]" at bounding box center [353, 126] width 445 height 19
click at [516, 169] on button "Search" at bounding box center [546, 179] width 60 height 20
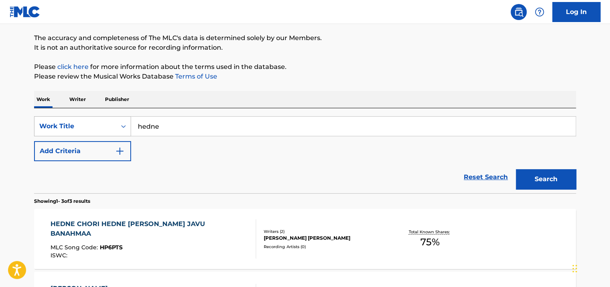
drag, startPoint x: 202, startPoint y: 123, endPoint x: 119, endPoint y: 123, distance: 83.4
click at [121, 122] on div "SearchWithCriteria996dfd7f-3f55-445c-bfc2-a77530bd1627 Work Title hedne" at bounding box center [305, 126] width 542 height 20
click at [516, 169] on button "Search" at bounding box center [546, 179] width 60 height 20
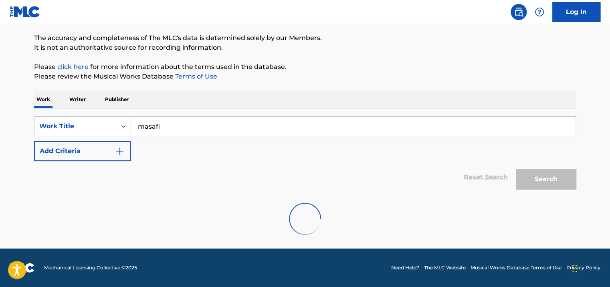
scroll to position [36, 0]
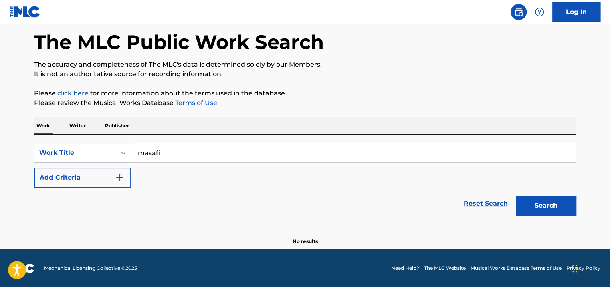
drag, startPoint x: 166, startPoint y: 150, endPoint x: 144, endPoint y: 151, distance: 22.5
click at [144, 151] on input "masafi" at bounding box center [353, 152] width 445 height 19
click at [516, 196] on button "Search" at bounding box center [546, 206] width 60 height 20
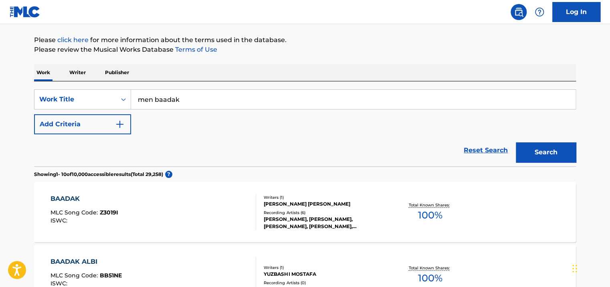
scroll to position [102, 0]
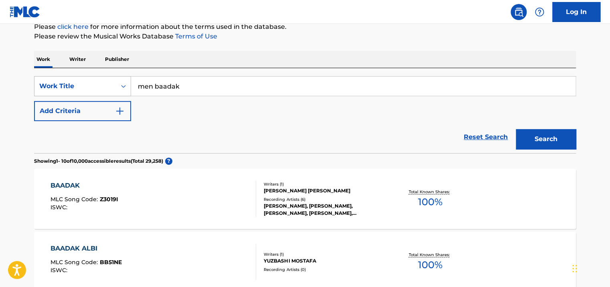
drag, startPoint x: 187, startPoint y: 84, endPoint x: 130, endPoint y: 85, distance: 56.9
click at [130, 85] on div "SearchWithCriteria996dfd7f-3f55-445c-bfc2-a77530bd1627 Work Title men baadak" at bounding box center [305, 86] width 542 height 20
paste input "Metel L Ghaymi"
type input "Metel L Ghaymi"
click at [516, 129] on button "Search" at bounding box center [546, 139] width 60 height 20
